Goal: Task Accomplishment & Management: Manage account settings

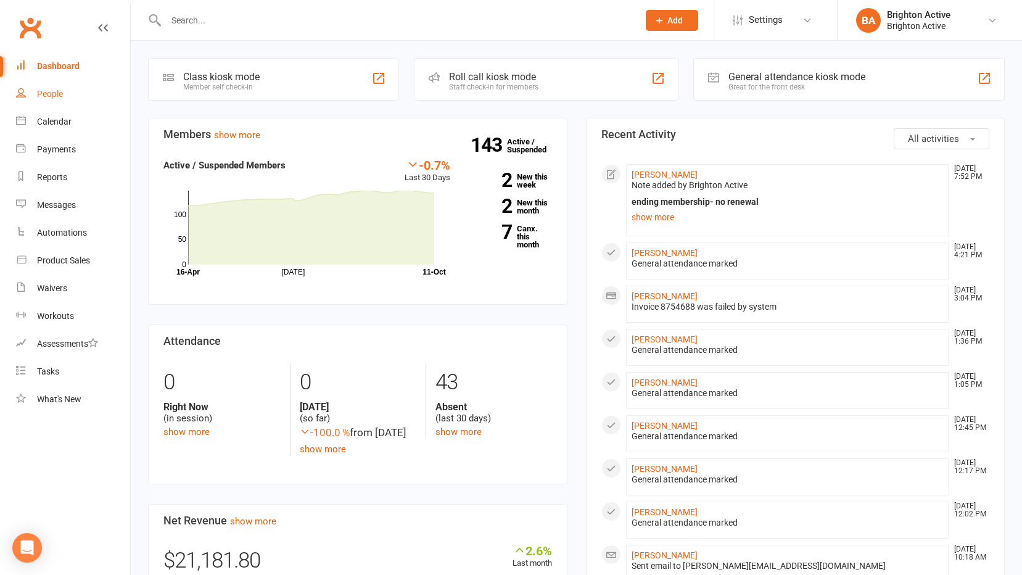
click at [83, 86] on link "People" at bounding box center [73, 94] width 114 height 28
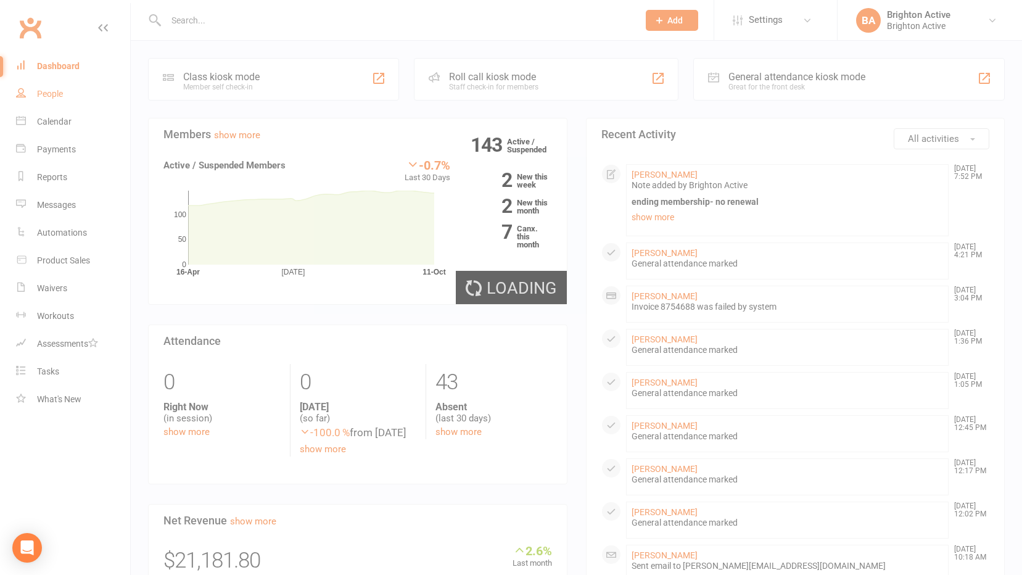
select select "100"
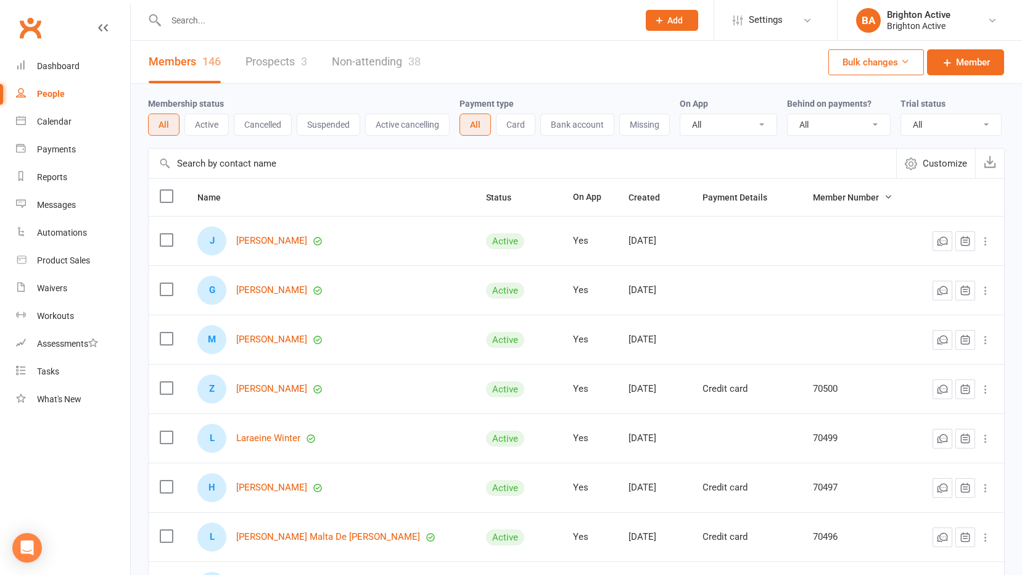
click at [810, 129] on select "All No Yes" at bounding box center [839, 124] width 102 height 21
select select "true"
click at [789, 115] on select "All No Yes" at bounding box center [839, 124] width 102 height 21
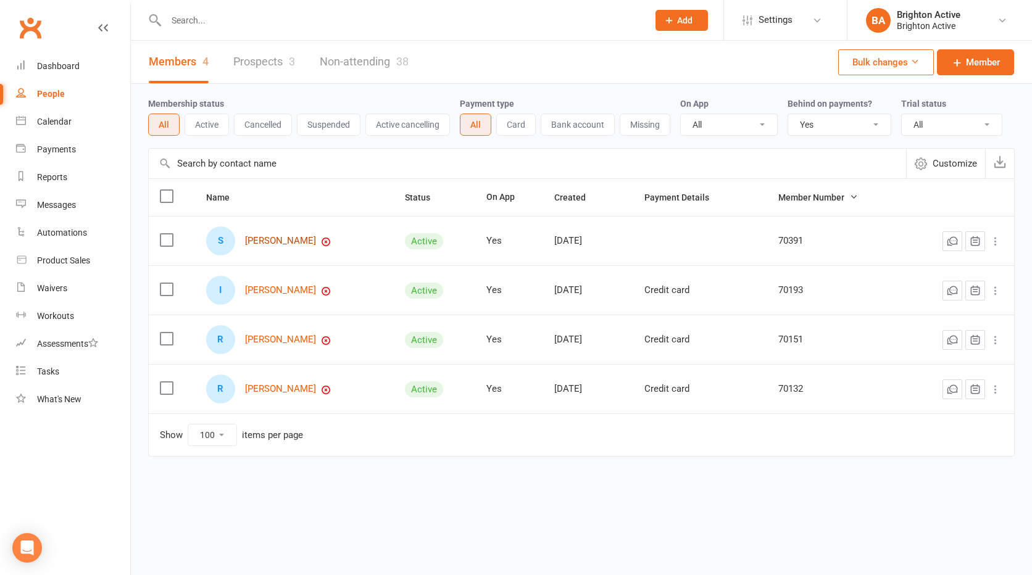
click at [262, 244] on link "Sophie Powell" at bounding box center [280, 241] width 71 height 10
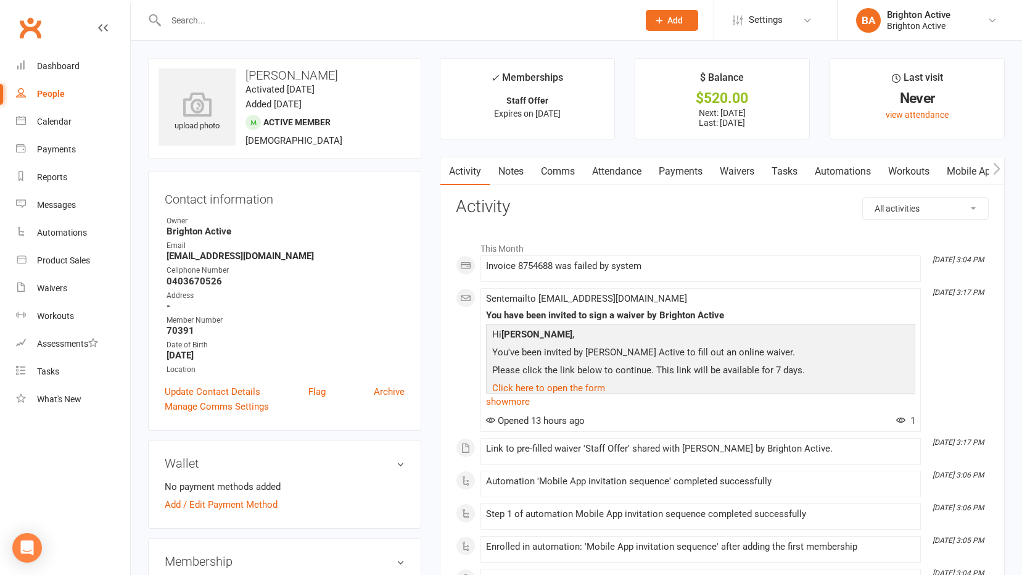
click at [684, 162] on link "Payments" at bounding box center [680, 171] width 61 height 28
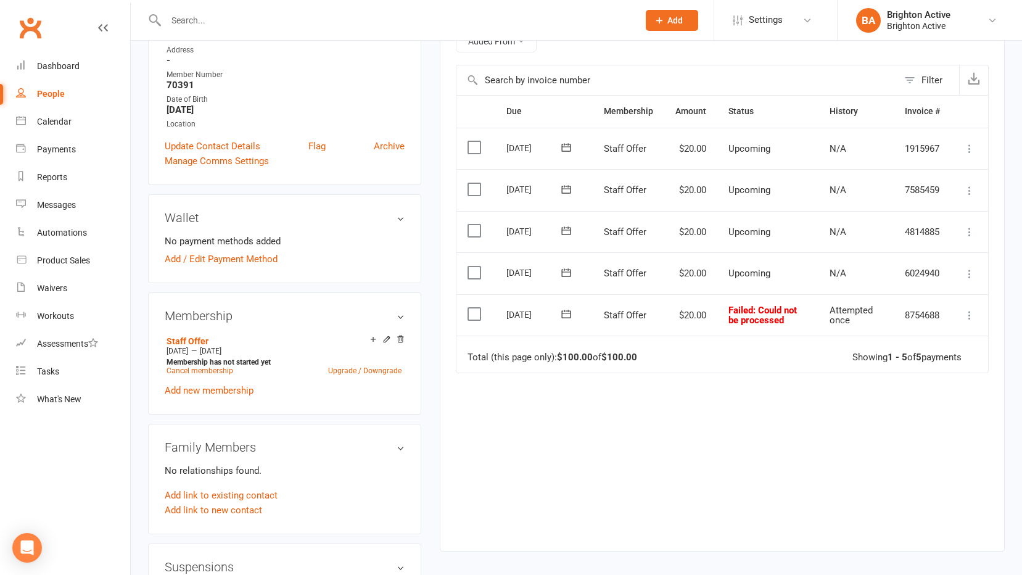
scroll to position [247, 0]
click at [967, 315] on icon at bounding box center [970, 314] width 12 height 12
click at [790, 431] on div "Due Contact Membership Amount Status History Invoice # Select this 03 Nov 2025 …" at bounding box center [722, 312] width 533 height 437
click at [384, 337] on icon at bounding box center [387, 338] width 9 height 9
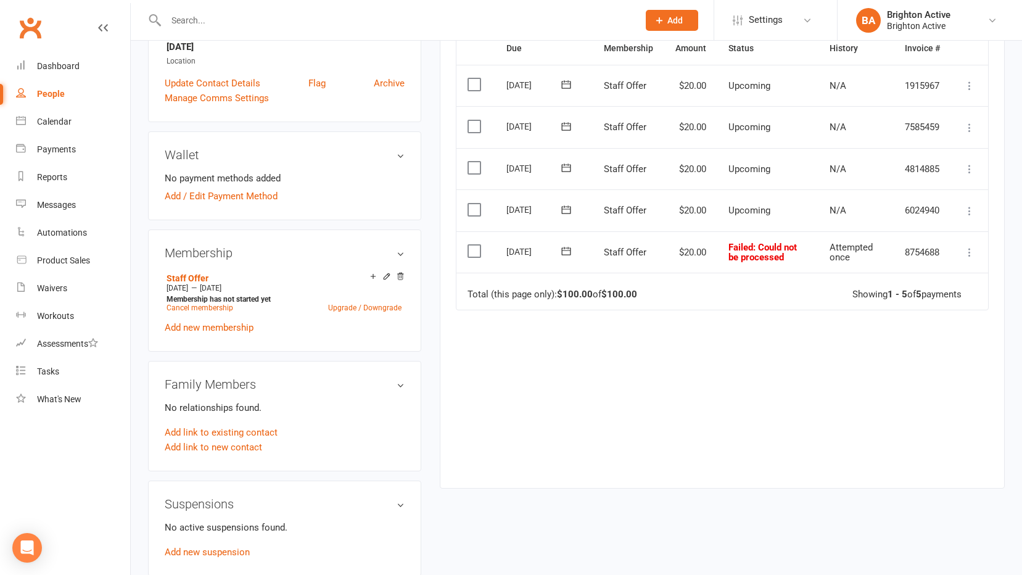
scroll to position [247, 0]
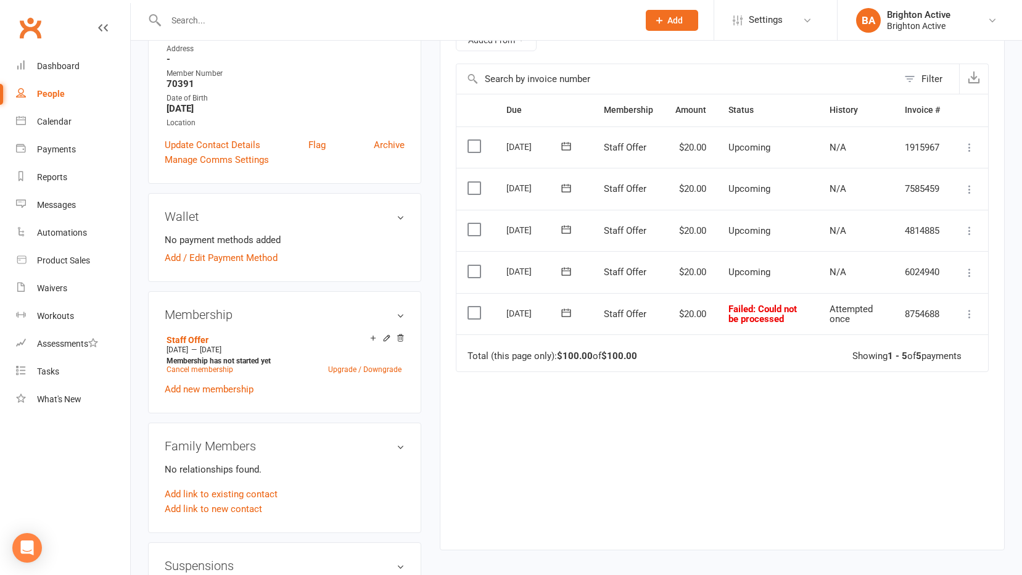
click at [474, 307] on label at bounding box center [476, 313] width 17 height 12
click at [474, 307] on input "checkbox" at bounding box center [472, 307] width 8 height 0
click at [921, 548] on button "Change status" at bounding box center [956, 547] width 97 height 26
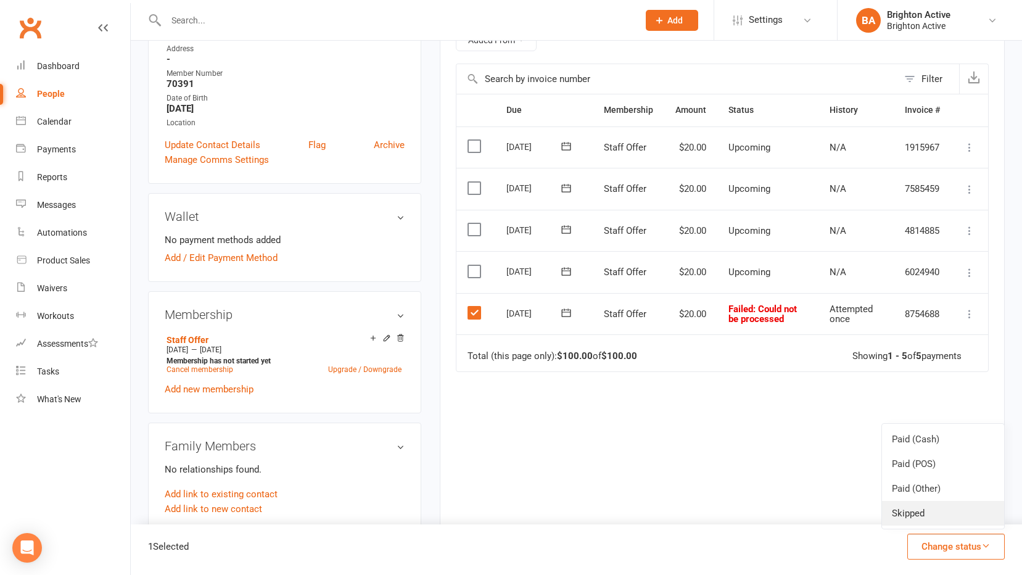
click at [906, 505] on link "Skipped" at bounding box center [943, 513] width 122 height 25
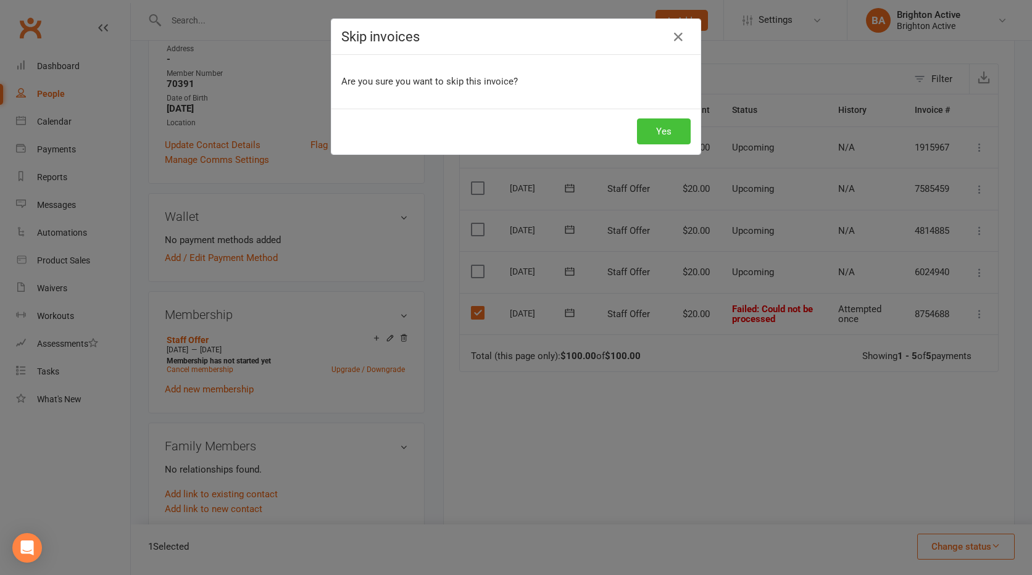
click at [656, 135] on button "Yes" at bounding box center [664, 131] width 54 height 26
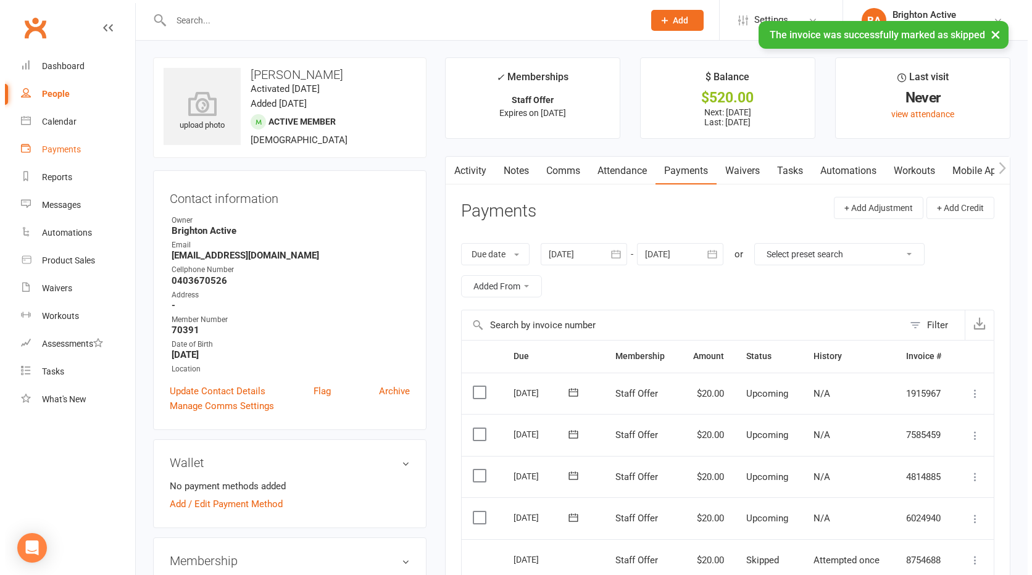
scroll to position [0, 0]
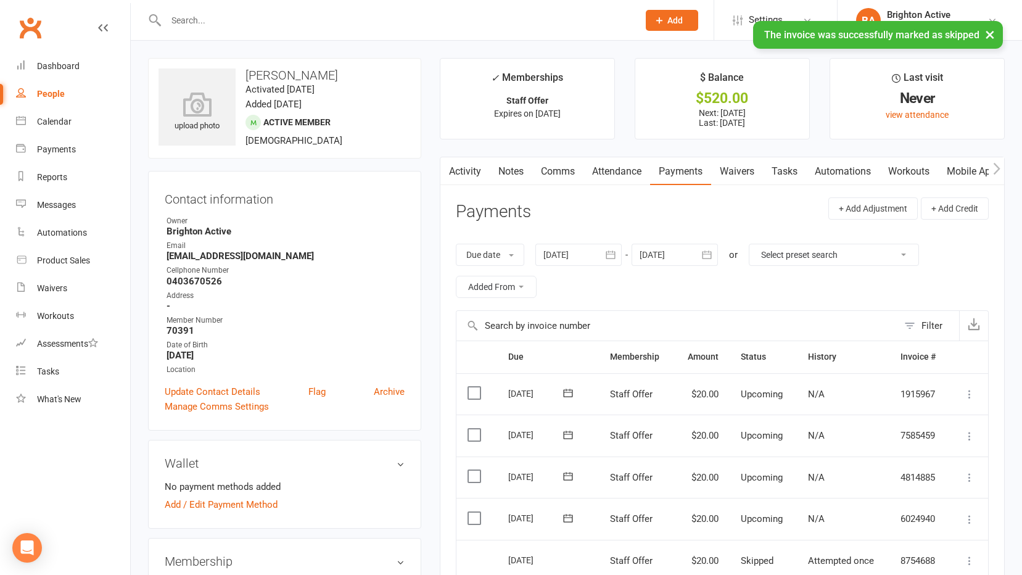
click at [62, 91] on div "People" at bounding box center [51, 94] width 28 height 10
select select "true"
select select "100"
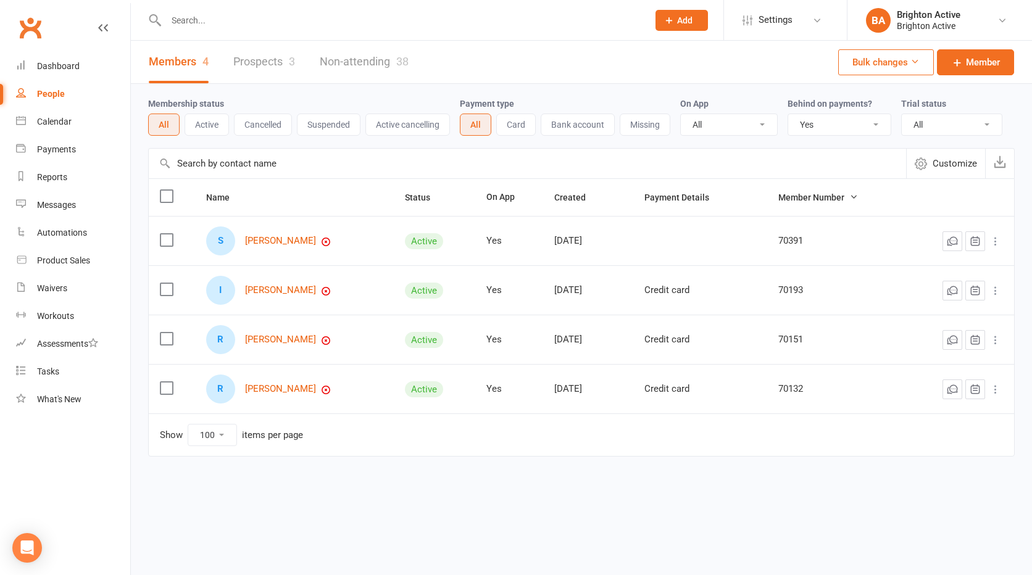
click at [808, 132] on select "All No Yes" at bounding box center [839, 124] width 102 height 21
click at [789, 115] on select "All No Yes" at bounding box center [839, 124] width 102 height 21
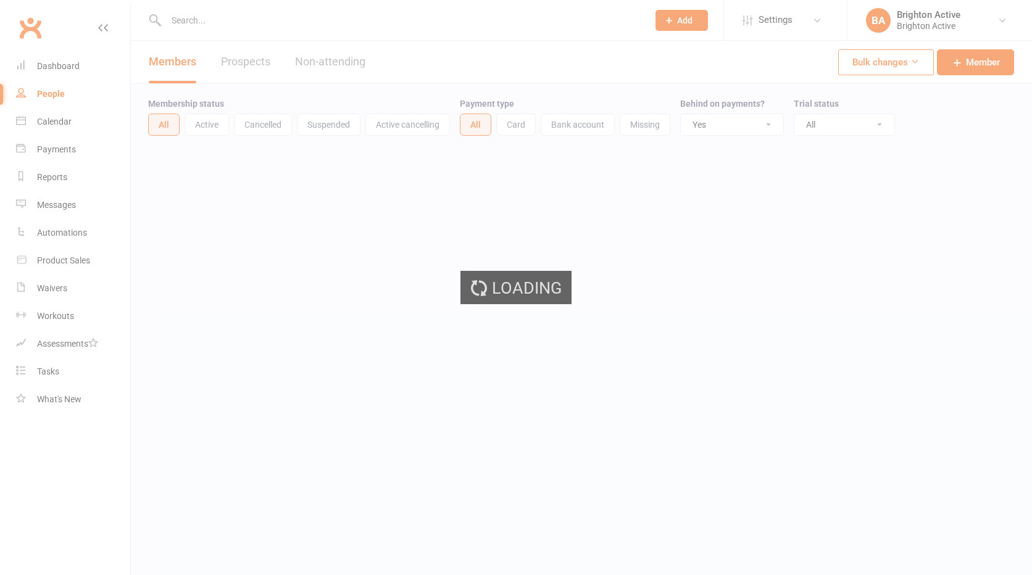
select select "true"
select select "100"
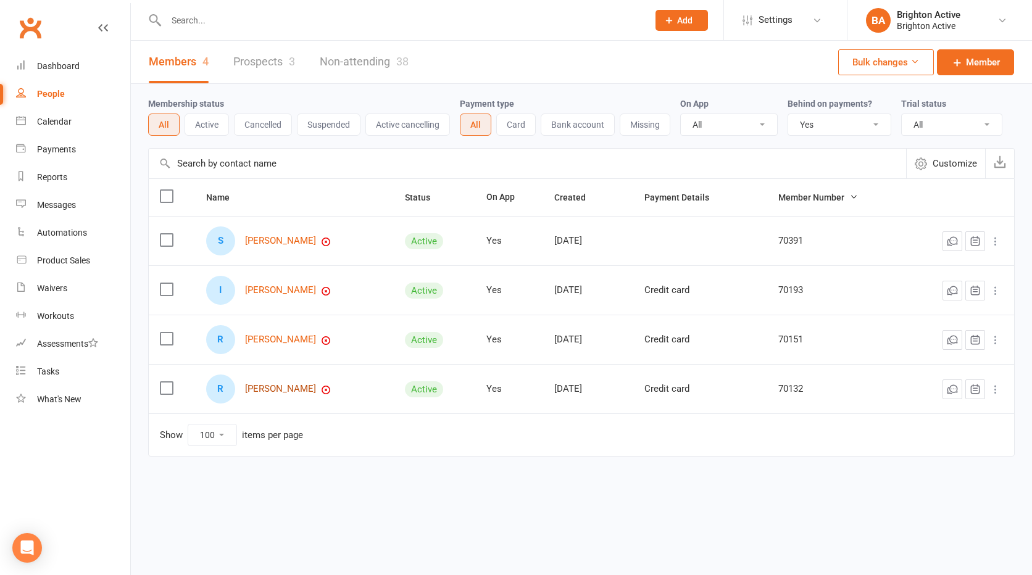
click at [278, 388] on link "[PERSON_NAME]" at bounding box center [280, 389] width 71 height 10
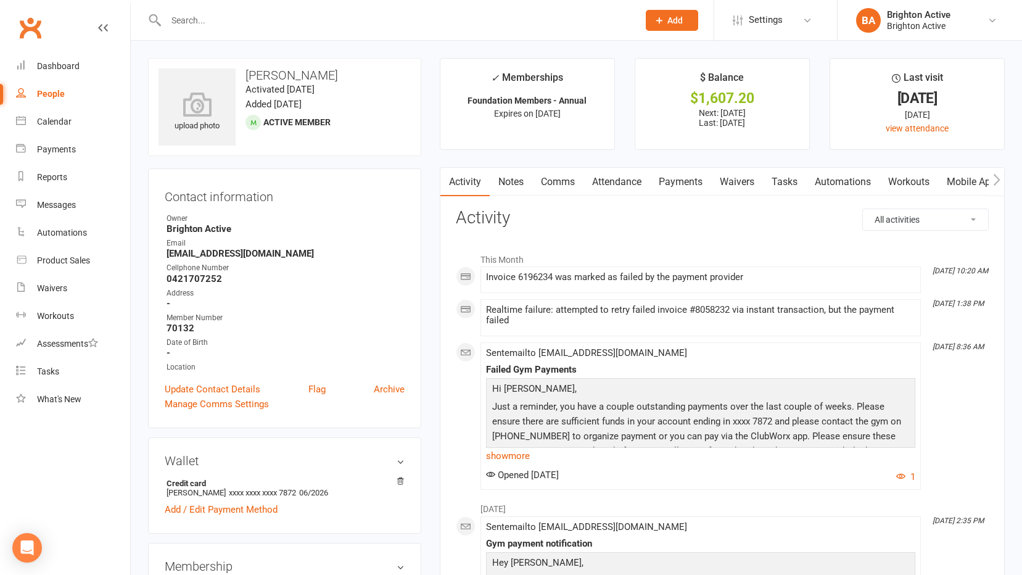
click at [690, 170] on link "Payments" at bounding box center [680, 182] width 61 height 28
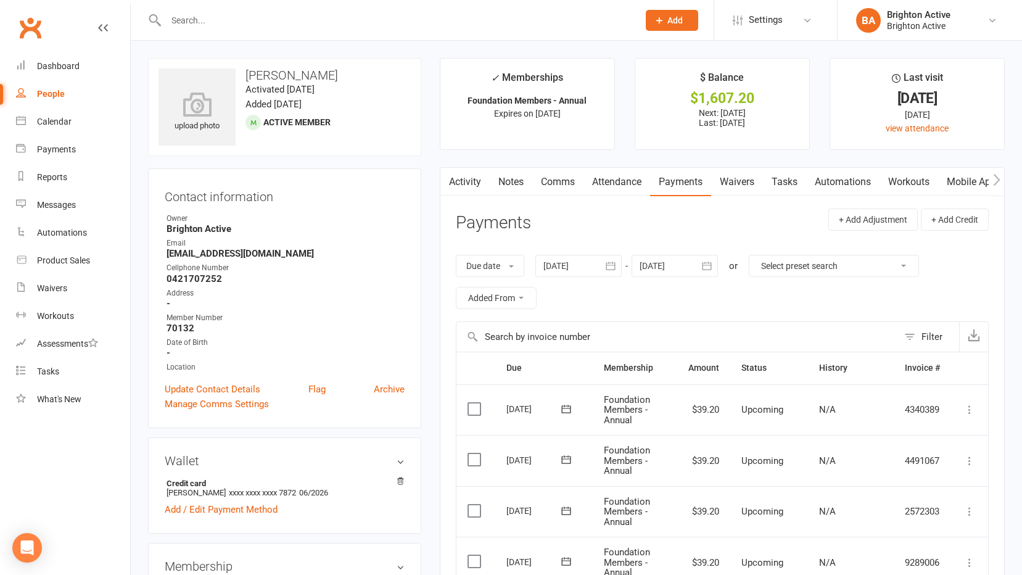
click at [73, 91] on link "People" at bounding box center [73, 94] width 114 height 28
select select "true"
select select "100"
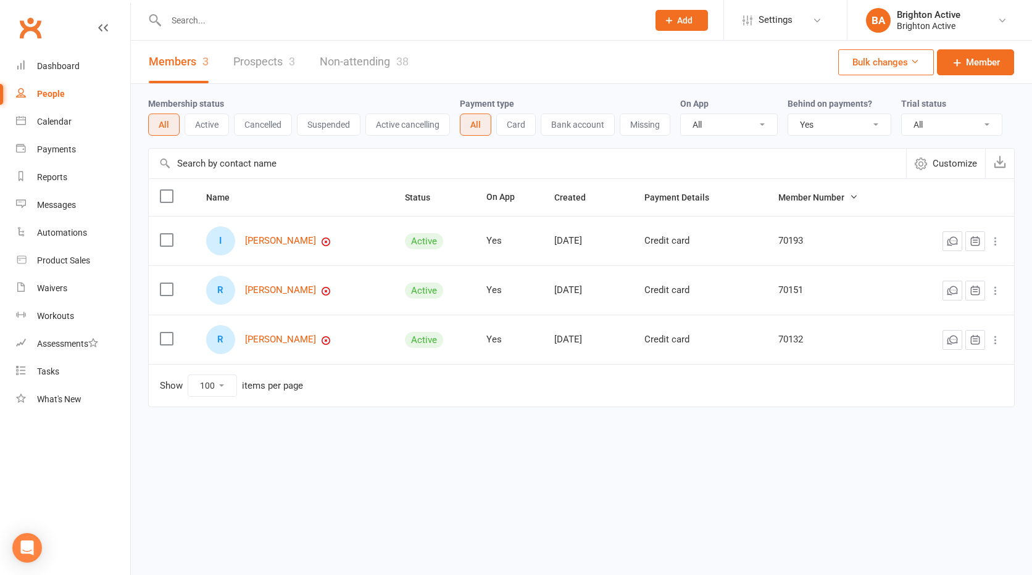
click at [810, 124] on select "All No Yes" at bounding box center [839, 124] width 102 height 21
click at [789, 115] on select "All No Yes" at bounding box center [839, 124] width 102 height 21
click at [288, 241] on link "[PERSON_NAME]" at bounding box center [280, 241] width 71 height 10
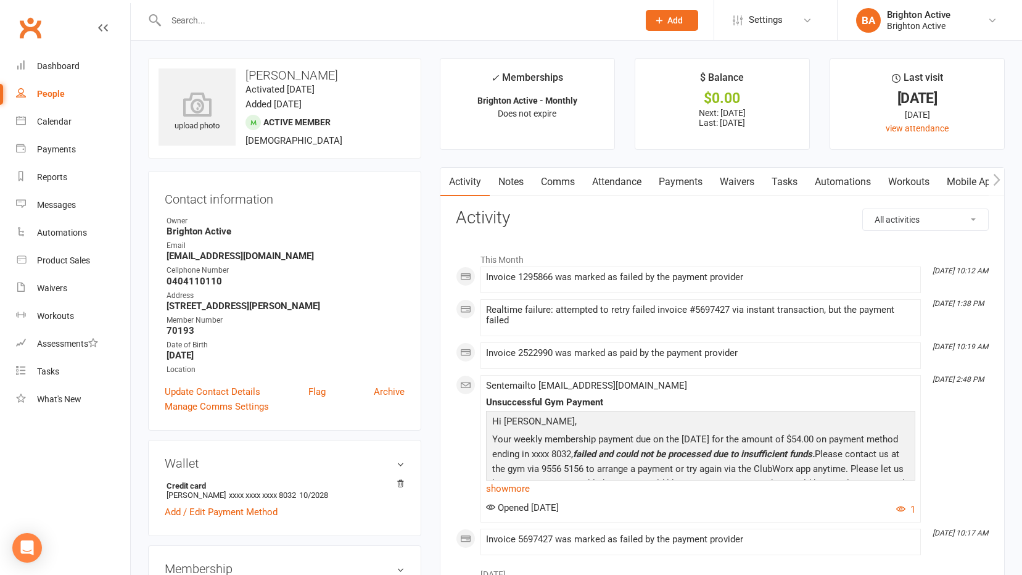
click at [692, 186] on link "Payments" at bounding box center [680, 182] width 61 height 28
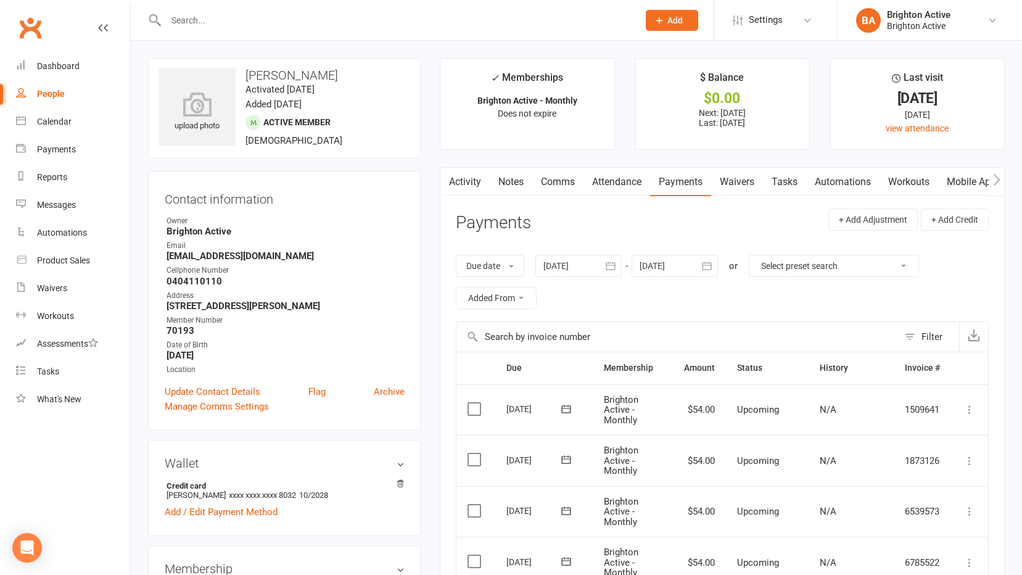
click at [49, 97] on div "People" at bounding box center [51, 94] width 28 height 10
select select "true"
select select "100"
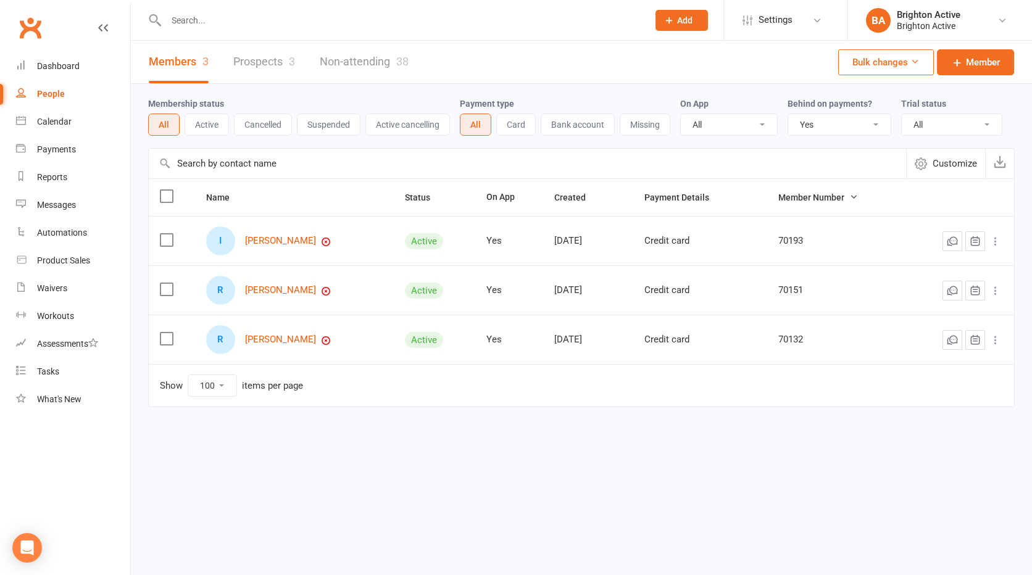
click at [265, 54] on link "Prospects 3" at bounding box center [264, 62] width 62 height 43
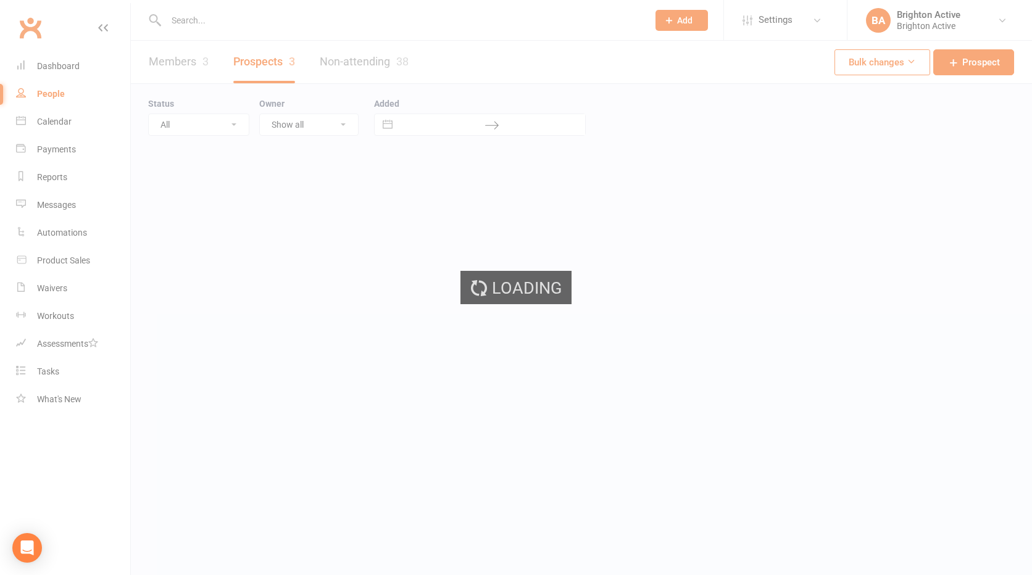
select select "100"
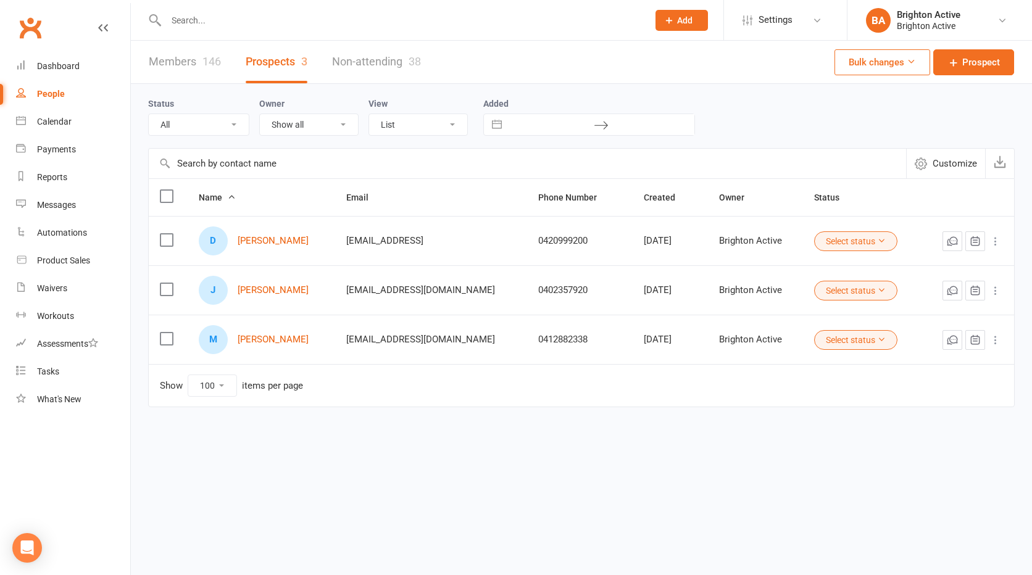
click at [67, 97] on link "People" at bounding box center [73, 94] width 114 height 28
click at [44, 90] on div "People" at bounding box center [51, 94] width 28 height 10
click at [165, 59] on link "Members 146" at bounding box center [185, 62] width 72 height 43
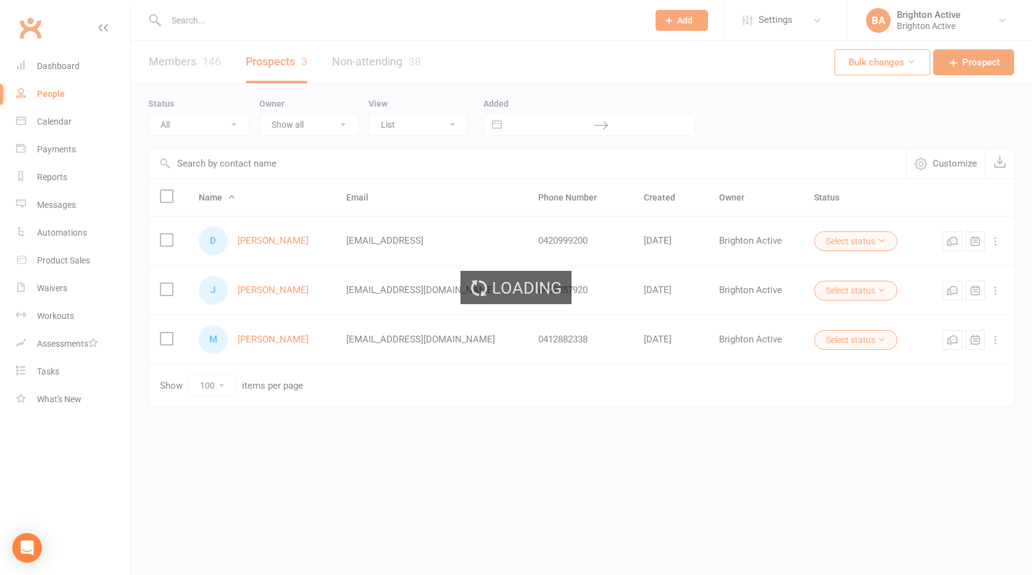
select select "true"
select select "100"
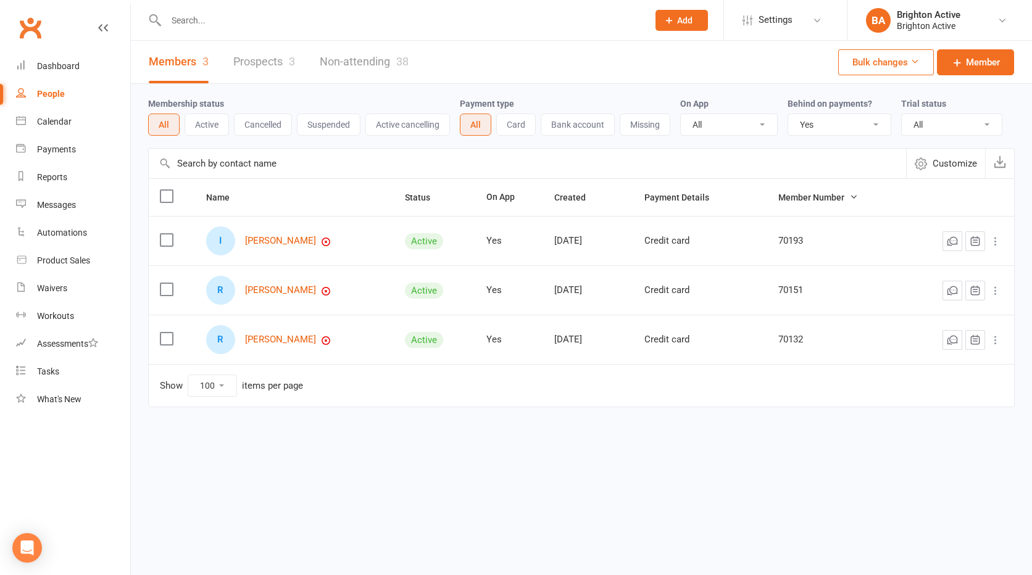
drag, startPoint x: 827, startPoint y: 123, endPoint x: 826, endPoint y: 135, distance: 11.8
click at [830, 126] on select "All No Yes" at bounding box center [839, 124] width 102 height 21
click at [789, 115] on select "All No Yes" at bounding box center [839, 124] width 102 height 21
select select "true"
select select "100"
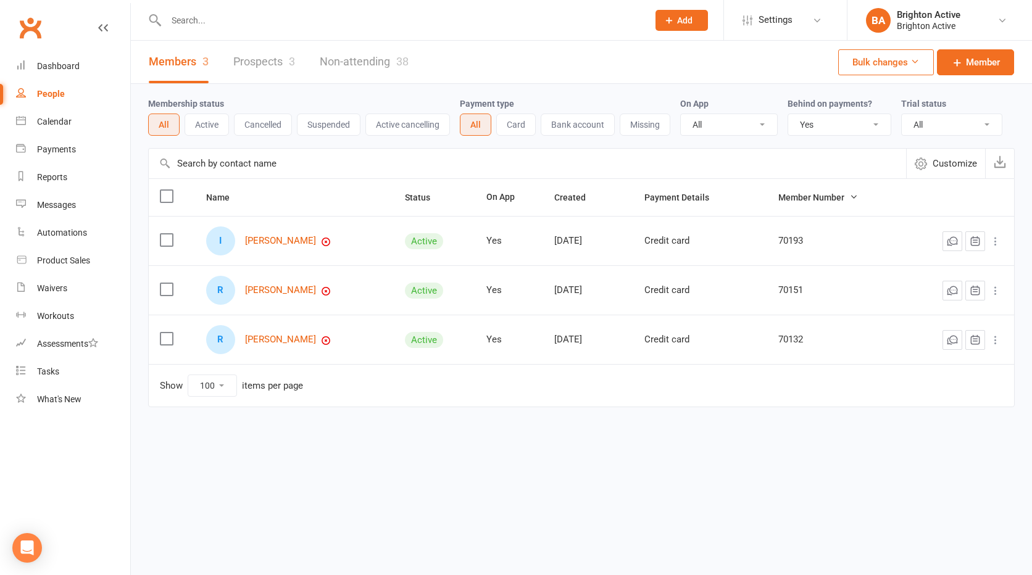
click at [908, 71] on button "Bulk changes" at bounding box center [886, 62] width 96 height 26
click at [764, 73] on div "Members 3 Prospects 3 Non-attending 38 Bulk changes Member" at bounding box center [581, 62] width 901 height 43
select select "true"
select select "100"
